Goal: Contribute content: Add original content to the website for others to see

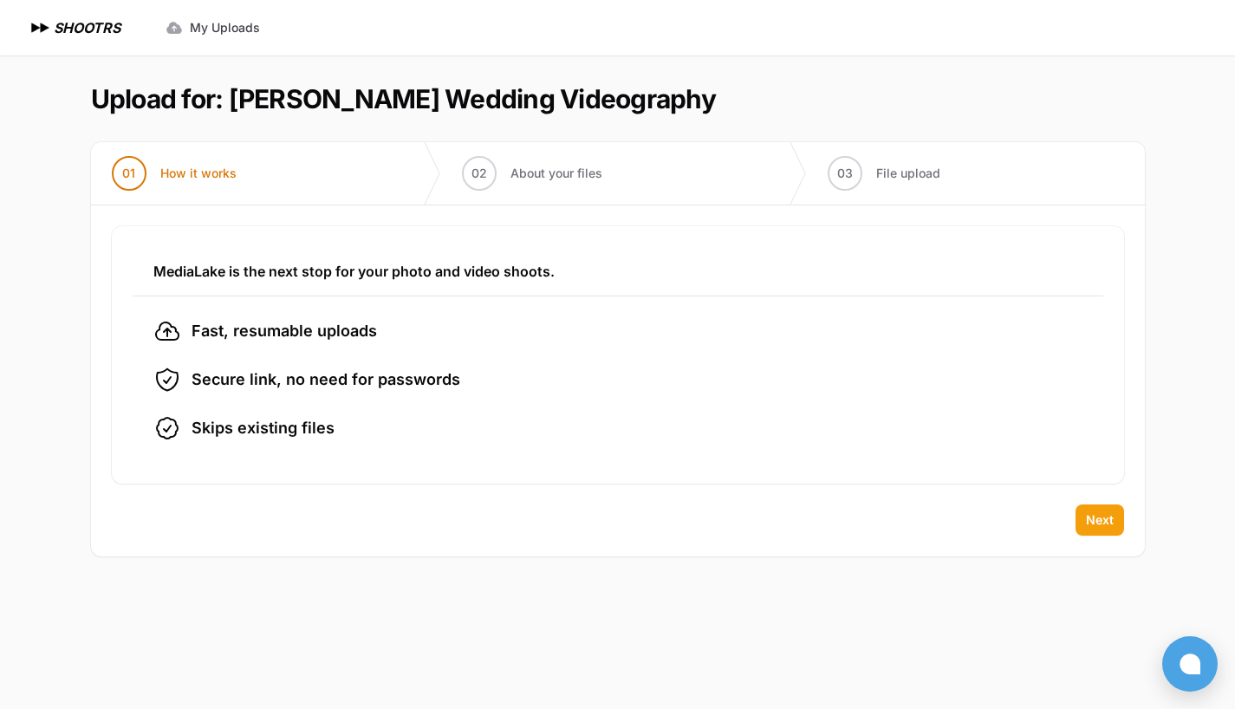
click at [1098, 530] on button "Next" at bounding box center [1100, 520] width 49 height 31
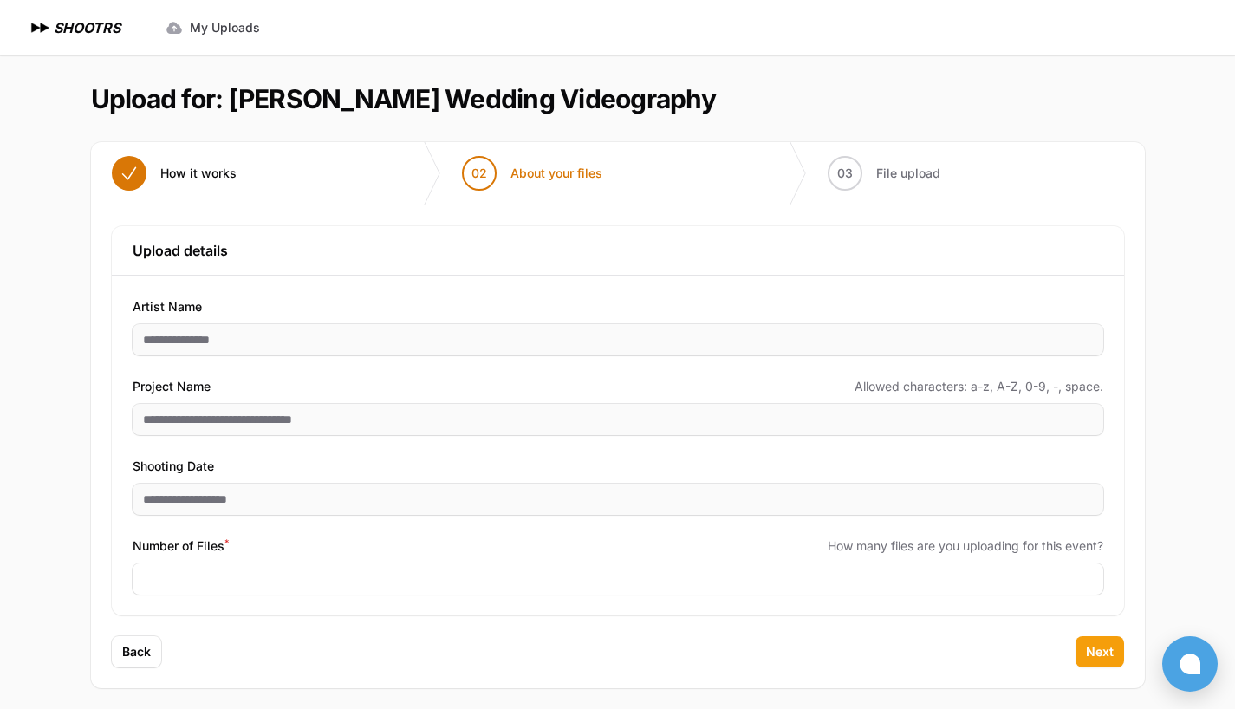
scroll to position [7, 0]
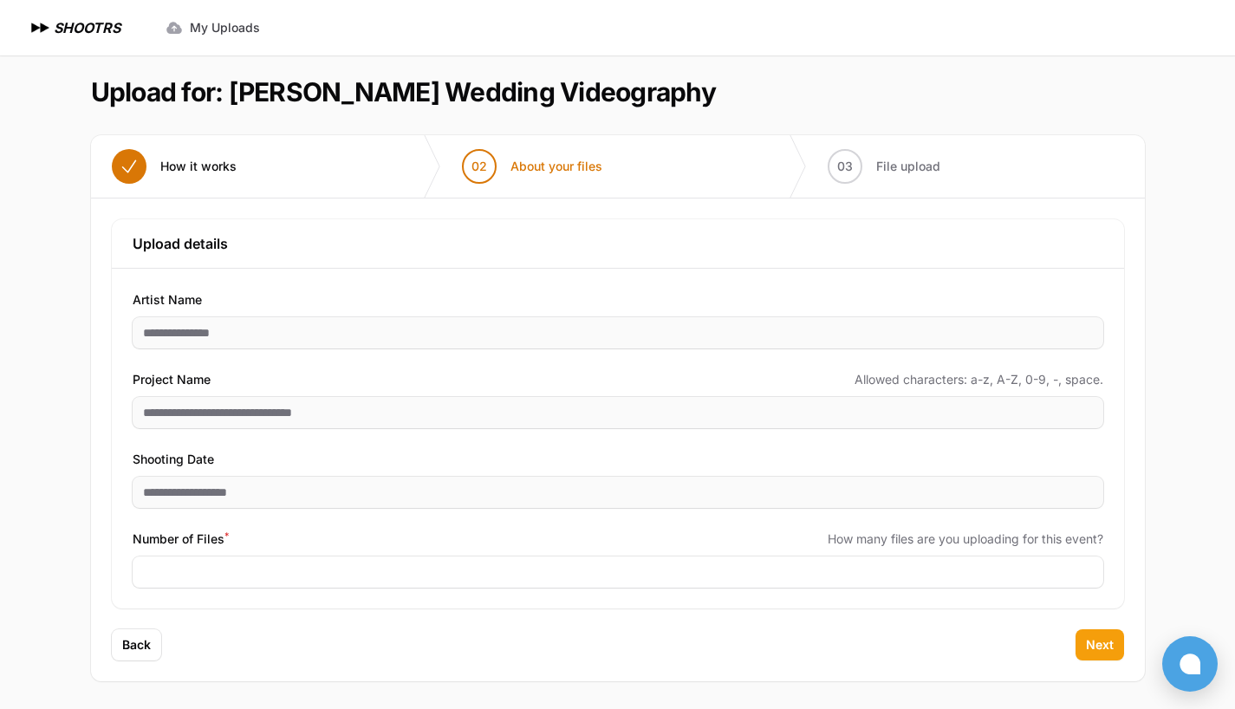
click at [1101, 648] on span "Next" at bounding box center [1100, 644] width 28 height 17
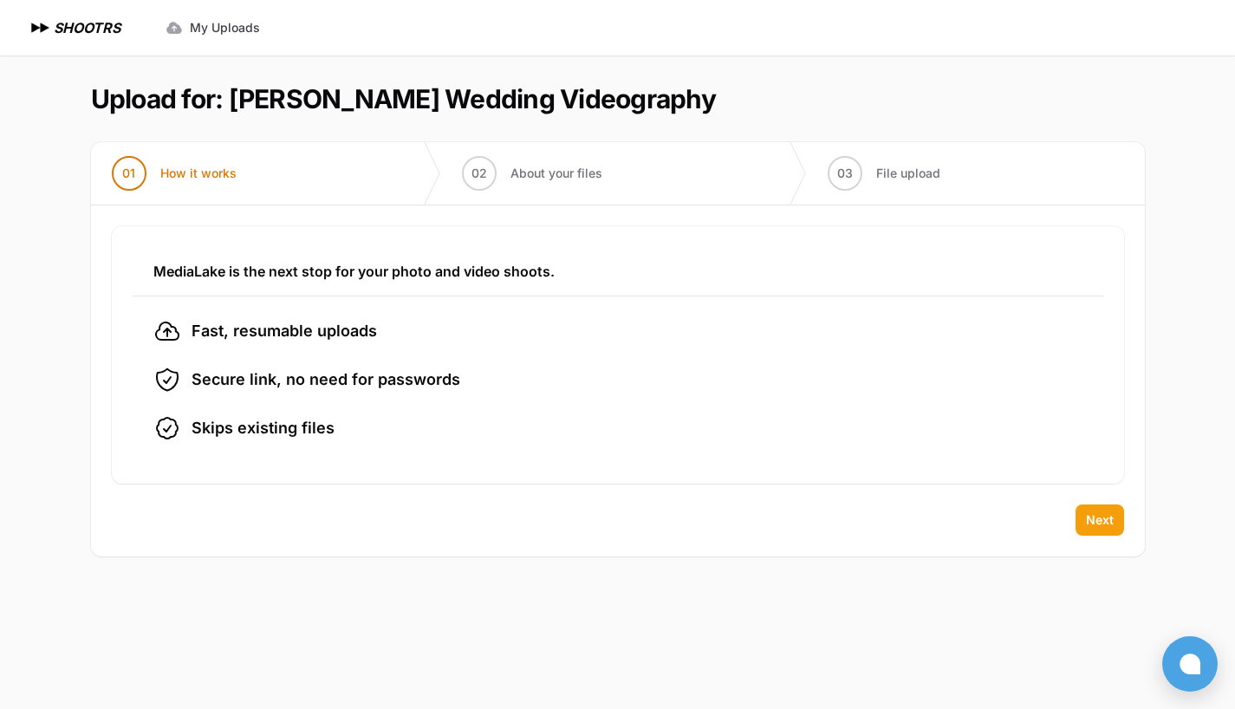
click at [1108, 515] on span "Next" at bounding box center [1100, 519] width 28 height 17
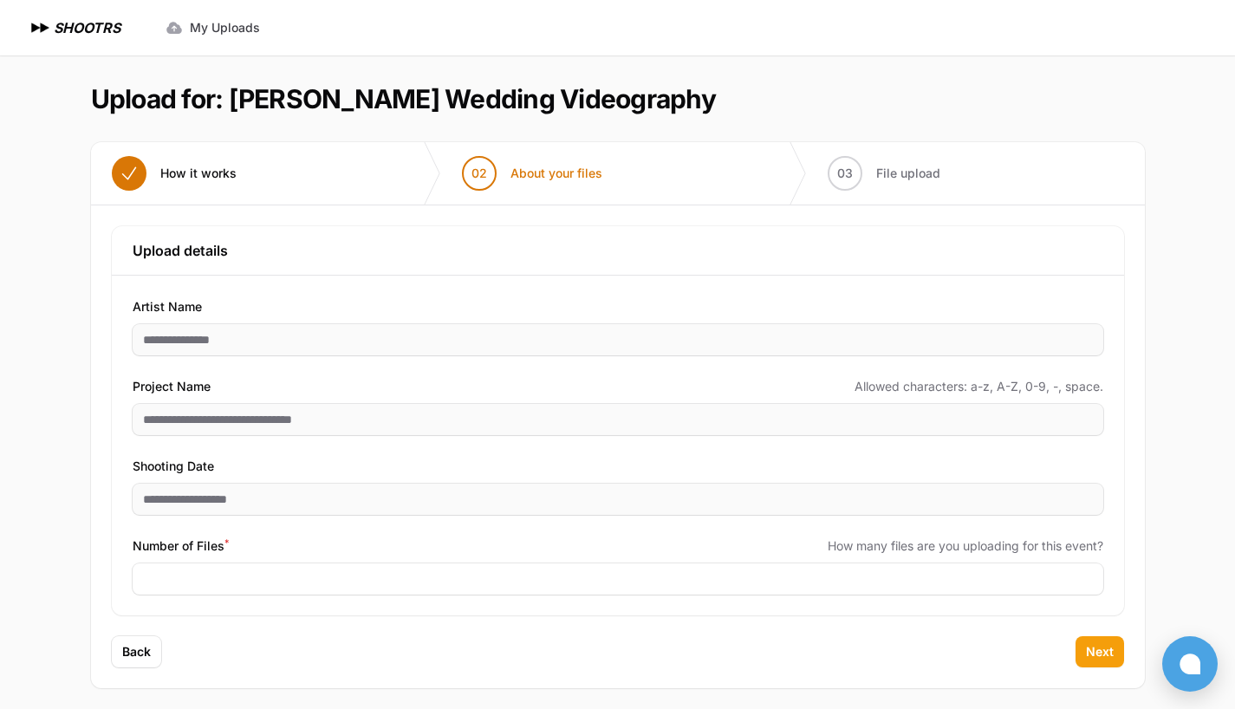
scroll to position [7, 0]
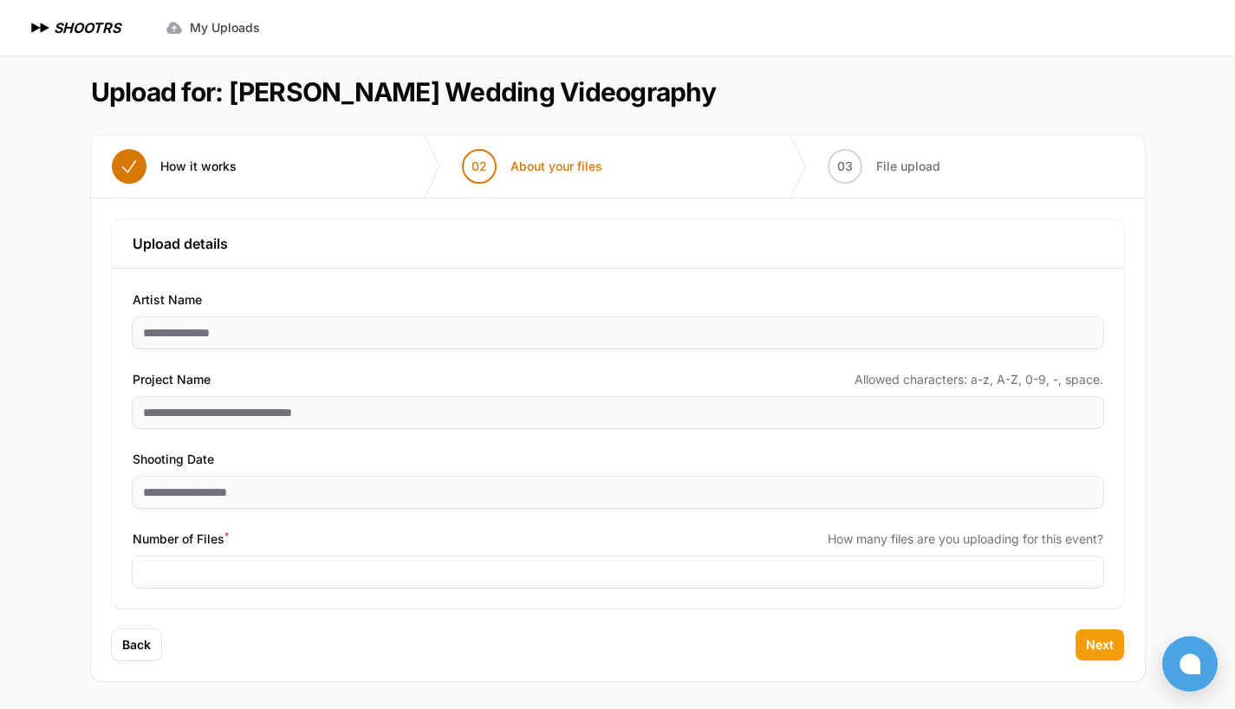
click at [1090, 634] on button "Next" at bounding box center [1100, 644] width 49 height 31
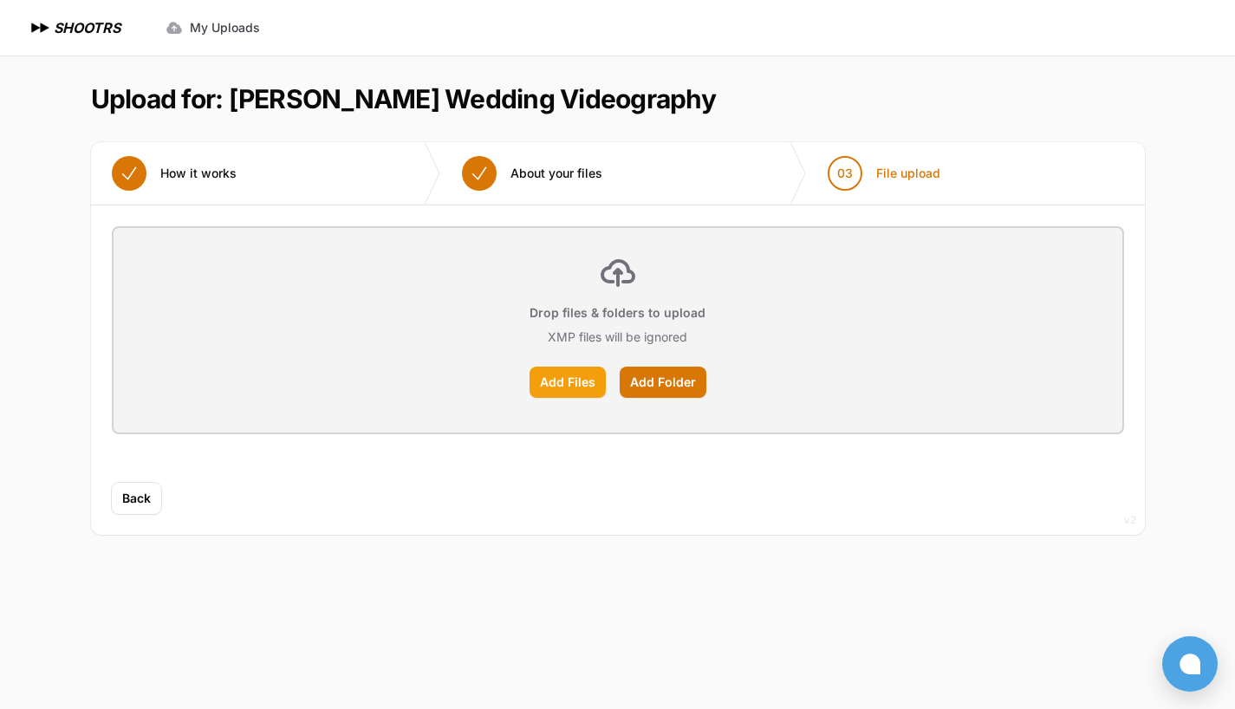
click at [558, 373] on label "Add Files" at bounding box center [568, 382] width 76 height 31
click at [0, 0] on input "Add Files" at bounding box center [0, 0] width 0 height 0
